Goal: Task Accomplishment & Management: Manage account settings

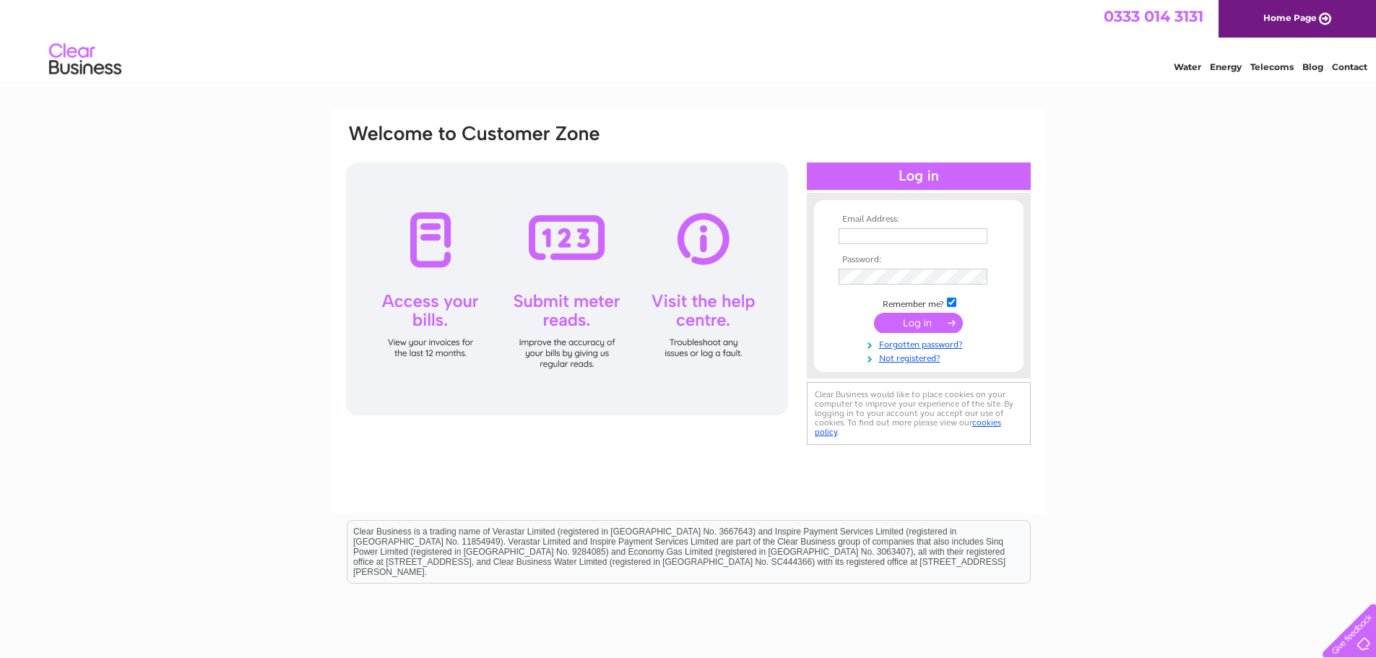
type input "mcaulays@btconnect.com"
click at [907, 326] on input "submit" at bounding box center [918, 323] width 89 height 20
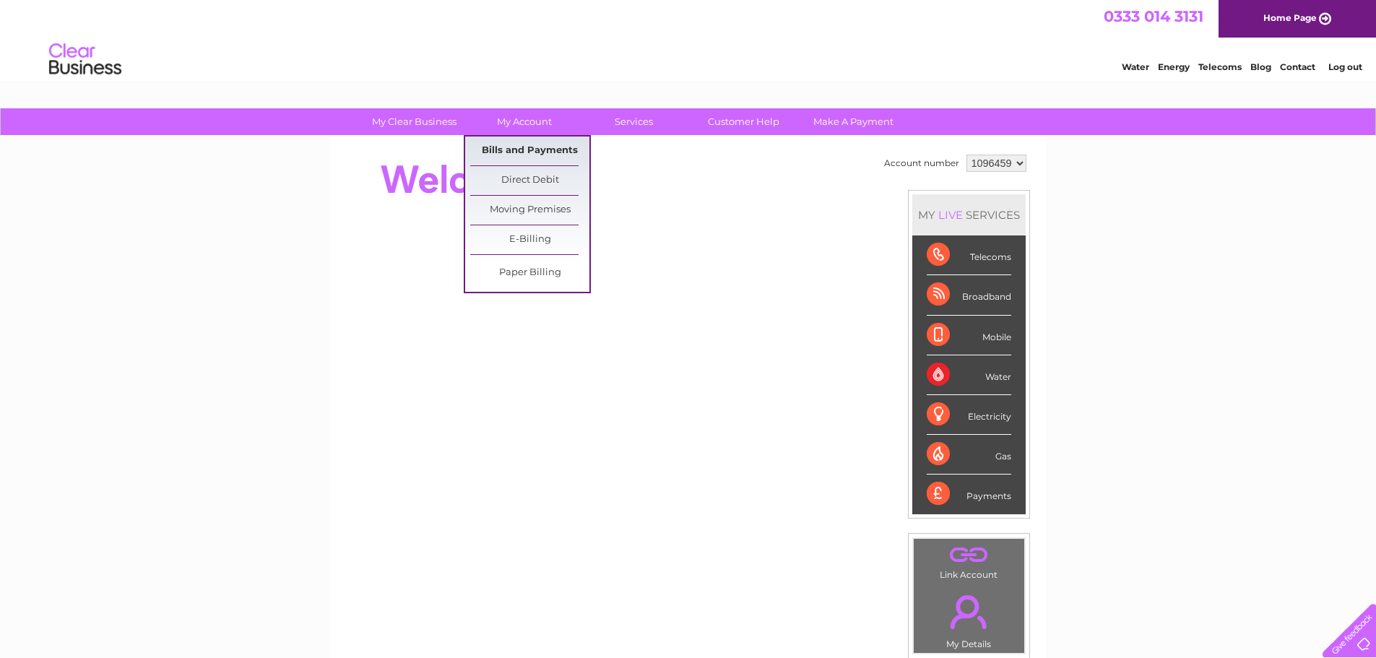
click at [529, 145] on link "Bills and Payments" at bounding box center [529, 151] width 119 height 29
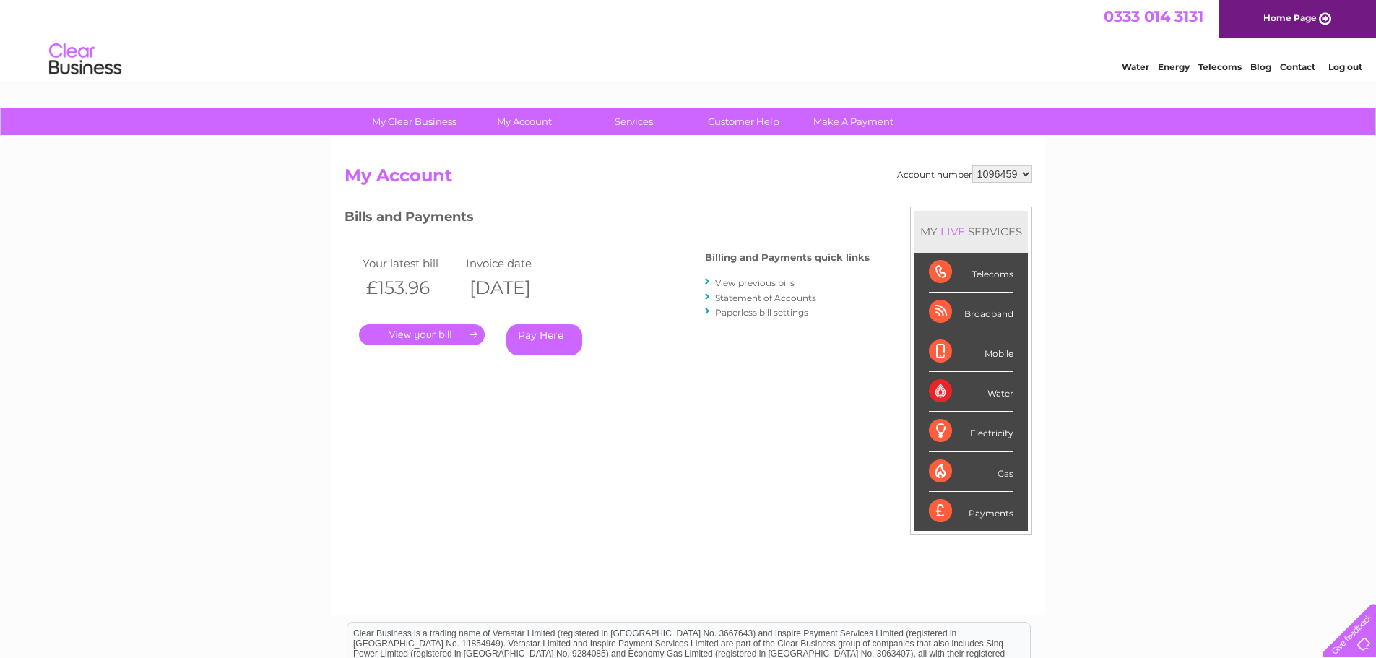
click at [1306, 29] on link "Home Page" at bounding box center [1297, 19] width 157 height 38
